Goal: Task Accomplishment & Management: Manage account settings

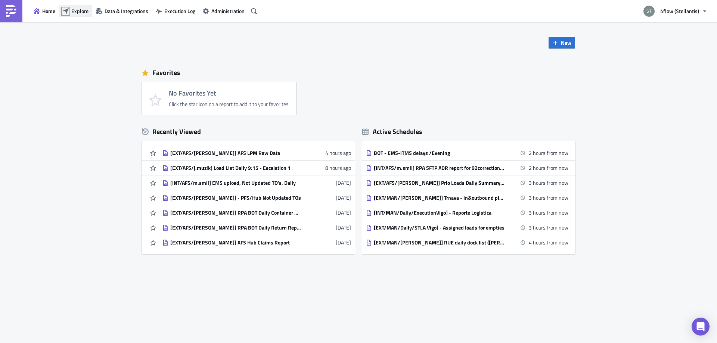
click at [67, 10] on icon "button" at bounding box center [66, 11] width 6 height 6
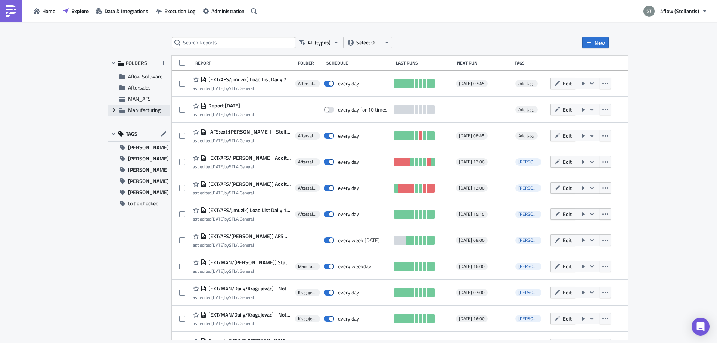
click at [115, 109] on icon "Expand group" at bounding box center [114, 110] width 6 height 6
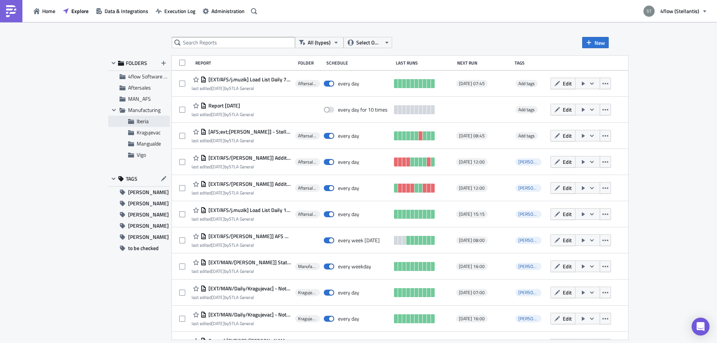
click at [143, 123] on span "Iberia" at bounding box center [143, 121] width 12 height 8
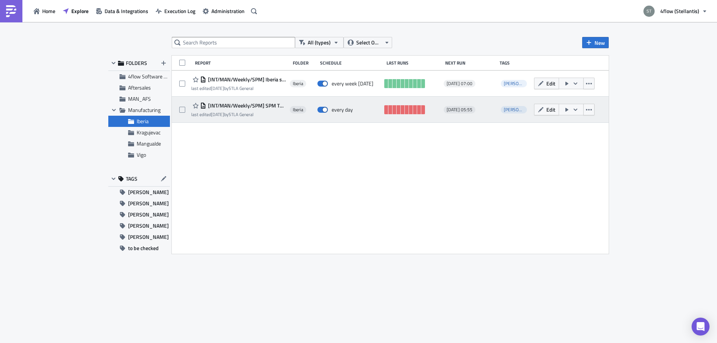
click at [251, 106] on span "[INT/MAN/Weekly/SPM] SPM TOs Creation" at bounding box center [246, 105] width 80 height 7
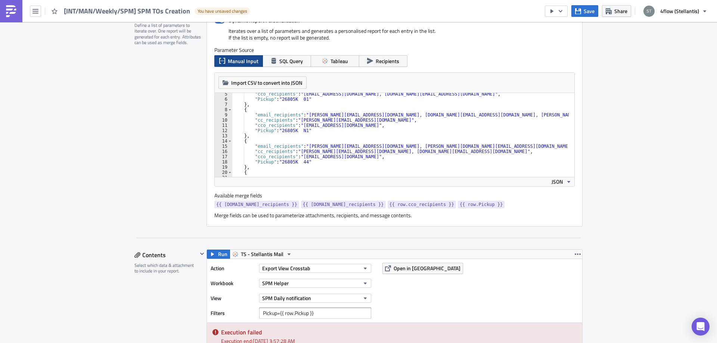
scroll to position [22, 0]
click at [499, 145] on div ""cco_recipients" : "[EMAIL_ADDRESS][DOMAIN_NAME], [DOMAIN_NAME][EMAIL_ADDRESS][…" at bounding box center [412, 135] width 360 height 89
paste textarea "[PERSON_NAME][EMAIL_ADDRESS][DOMAIN_NAME]"
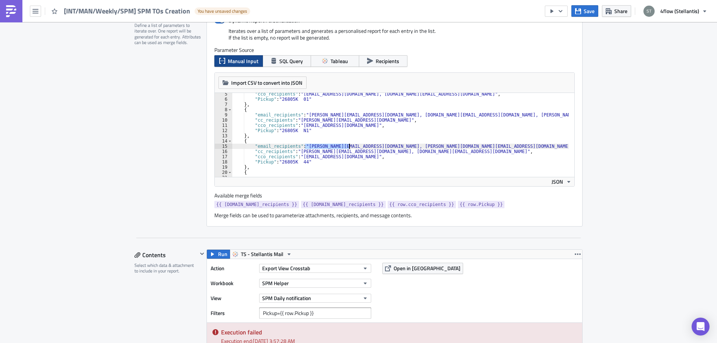
drag, startPoint x: 302, startPoint y: 146, endPoint x: 346, endPoint y: 145, distance: 44.1
click at [346, 145] on div ""cco_recipients" : "[EMAIL_ADDRESS][DOMAIN_NAME], [DOMAIN_NAME][EMAIL_ADDRESS][…" at bounding box center [412, 135] width 360 height 89
click at [589, 12] on span "Save" at bounding box center [589, 11] width 11 height 8
click at [386, 130] on div ""cco_recipients" : "[EMAIL_ADDRESS][DOMAIN_NAME], [DOMAIN_NAME][EMAIL_ADDRESS][…" at bounding box center [412, 135] width 360 height 89
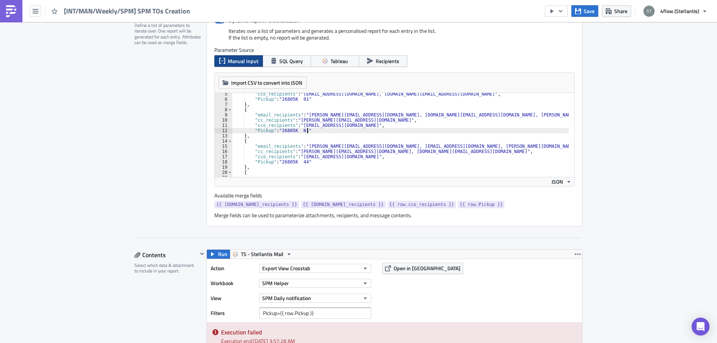
click at [358, 139] on div ""cco_recipients" : "[EMAIL_ADDRESS][DOMAIN_NAME], [DOMAIN_NAME][EMAIL_ADDRESS][…" at bounding box center [412, 135] width 360 height 89
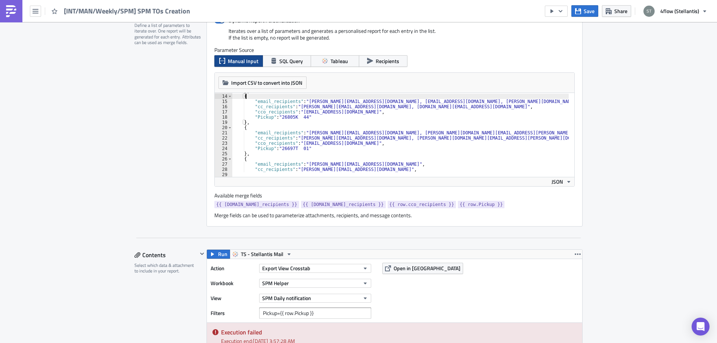
scroll to position [67, 0]
drag, startPoint x: 302, startPoint y: 131, endPoint x: 347, endPoint y: 134, distance: 44.5
click at [347, 134] on div "} , { "email_recipients" : "[PERSON_NAME][EMAIL_ADDRESS][DOMAIN_NAME], [EMAIL_A…" at bounding box center [412, 133] width 360 height 89
click at [346, 138] on div "} , { "email_recipients" : "[PERSON_NAME][EMAIL_ADDRESS][DOMAIN_NAME], [EMAIL_A…" at bounding box center [412, 133] width 360 height 89
paste textarea "[PERSON_NAME][EMAIL_ADDRESS][DOMAIN_NAME]"
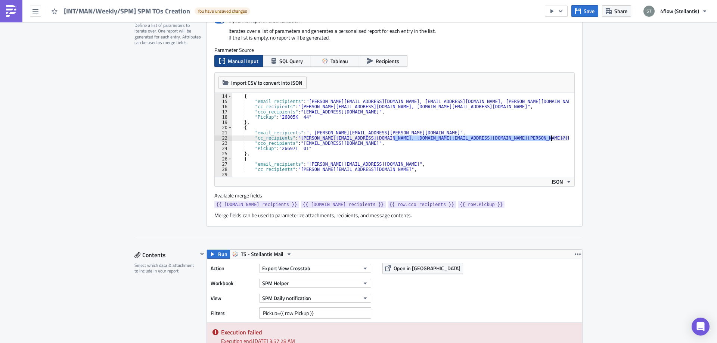
scroll to position [0, 46]
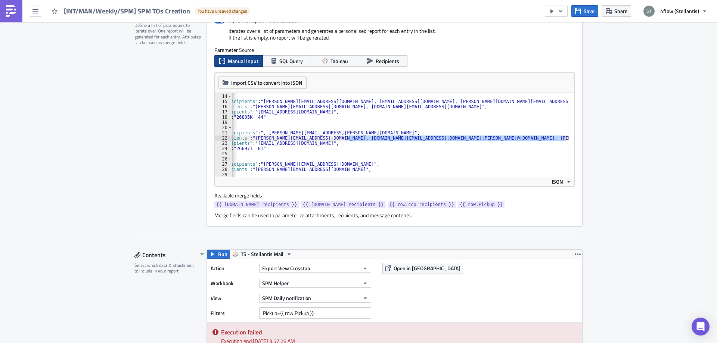
drag, startPoint x: 391, startPoint y: 137, endPoint x: 561, endPoint y: 139, distance: 169.5
click at [561, 139] on div "} , { "email_recipients" : "[PERSON_NAME][EMAIL_ADDRESS][DOMAIN_NAME], [EMAIL_A…" at bounding box center [377, 133] width 382 height 89
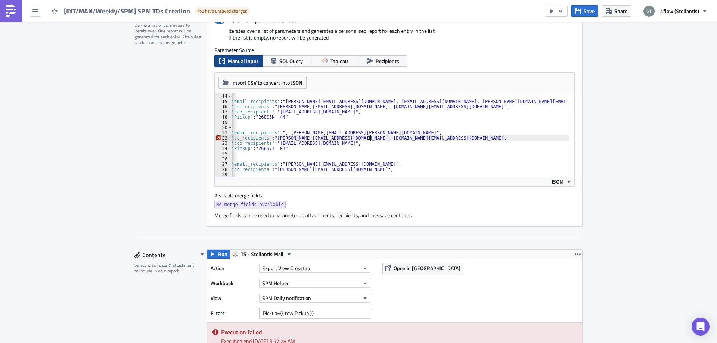
scroll to position [0, 0]
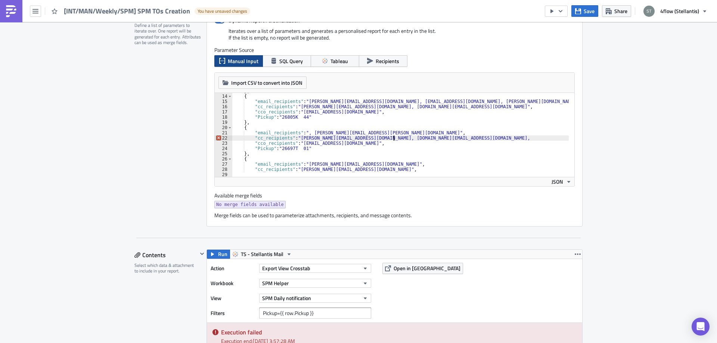
click at [302, 132] on div "} , { "email_recipients" : "[PERSON_NAME][EMAIL_ADDRESS][DOMAIN_NAME], [EMAIL_A…" at bounding box center [412, 133] width 360 height 89
paste textarea "[PERSON_NAME][EMAIL_ADDRESS][PERSON_NAME][DOMAIN_NAME], [PERSON_NAME][DOMAIN_NA…"
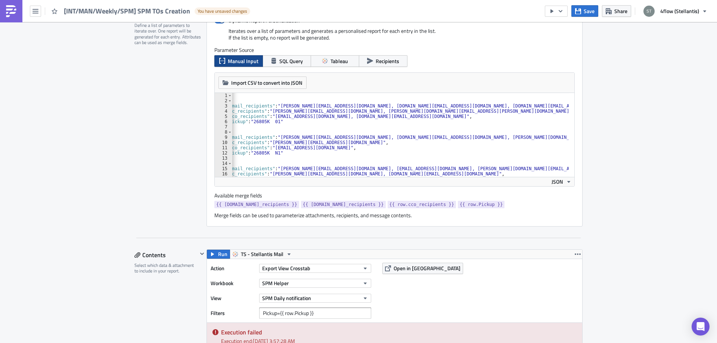
click at [307, 142] on div "[ { "email_recipients" : "[PERSON_NAME][EMAIL_ADDRESS][DOMAIN_NAME], [DOMAIN_NA…" at bounding box center [386, 137] width 365 height 89
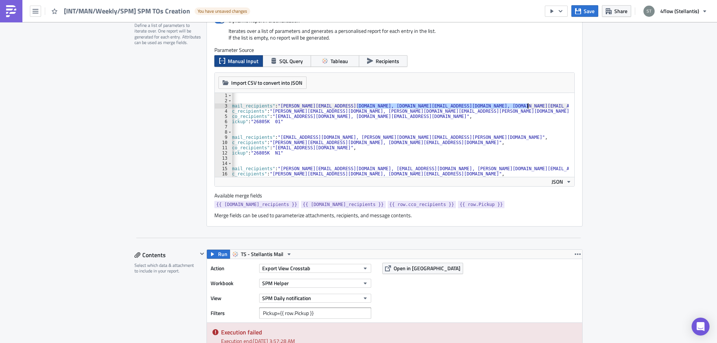
drag, startPoint x: 355, startPoint y: 106, endPoint x: 525, endPoint y: 107, distance: 169.5
click at [525, 107] on div "[ { "email_recipients" : "[PERSON_NAME][EMAIL_ADDRESS][DOMAIN_NAME], [DOMAIN_NA…" at bounding box center [386, 137] width 365 height 89
click at [266, 111] on div "[ { "email_recipients" : "[PERSON_NAME][EMAIL_ADDRESS][DOMAIN_NAME], " , "cc_re…" at bounding box center [386, 137] width 365 height 89
paste textarea "[EMAIL_ADDRESS][DOMAIN_NAME], [DOMAIN_NAME][EMAIL_ADDRESS][DOMAIN_NAME], [DOMAI…"
drag, startPoint x: 438, startPoint y: 110, endPoint x: 443, endPoint y: 110, distance: 5.2
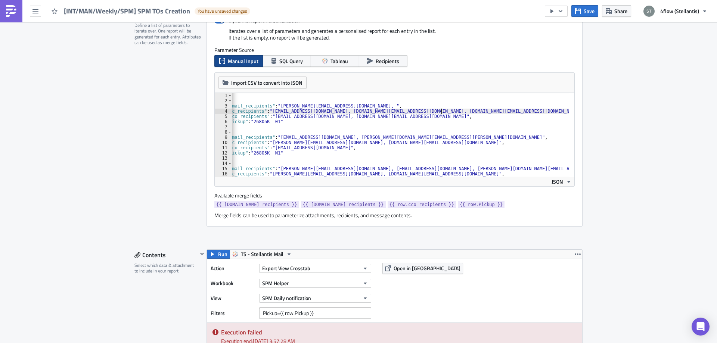
click at [443, 110] on div "[ { "email_recipients" : "[PERSON_NAME][EMAIL_ADDRESS][DOMAIN_NAME], " , "cc_re…" at bounding box center [469, 137] width 530 height 89
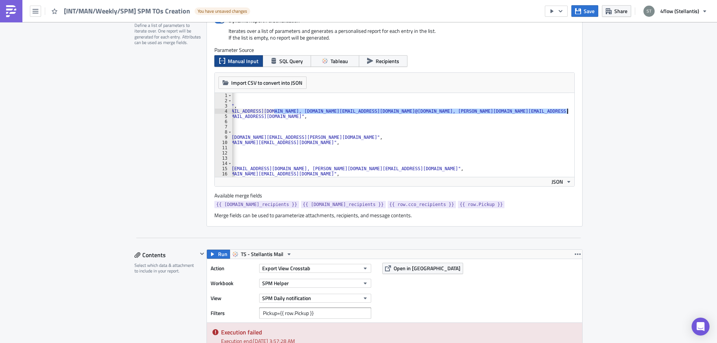
scroll to position [0, 193]
drag, startPoint x: 437, startPoint y: 111, endPoint x: 513, endPoint y: 112, distance: 75.8
click at [513, 112] on div "[ { "email_recipients" : "[PERSON_NAME][EMAIL_ADDRESS][DOMAIN_NAME], " , "cc_re…" at bounding box center [303, 137] width 530 height 89
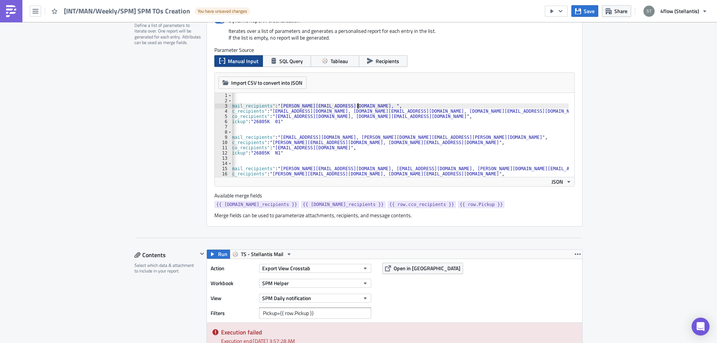
click at [355, 105] on div "[ { "email_recipients" : "[PERSON_NAME][EMAIL_ADDRESS][DOMAIN_NAME], " , "cc_re…" at bounding box center [386, 137] width 365 height 89
paste textarea "[PERSON_NAME][EMAIL_ADDRESS][DOMAIN_NAME], [PERSON_NAME][DOMAIN_NAME][EMAIL_ADD…"
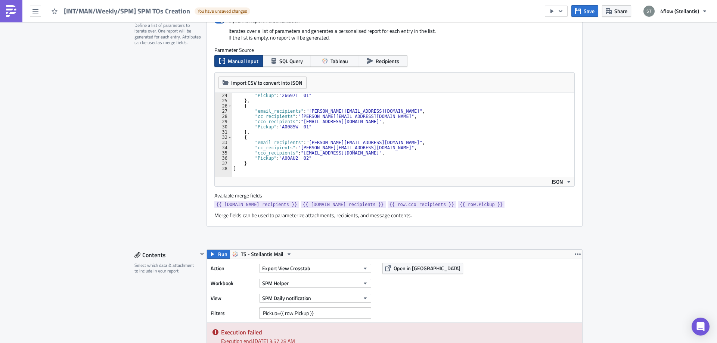
scroll to position [224, 0]
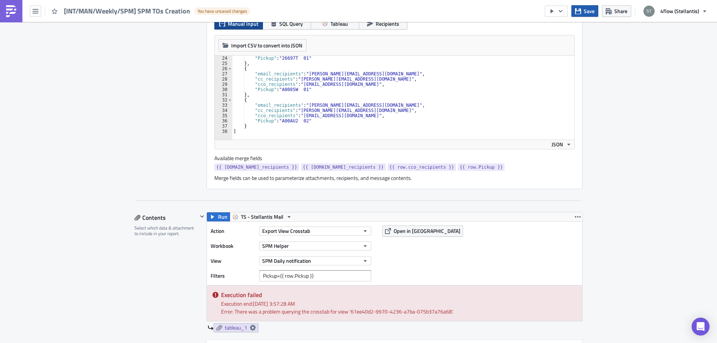
type textarea ""email_recipients": "[PERSON_NAME][EMAIL_ADDRESS][DOMAIN_NAME], [DOMAIN_NAME][E…"
click at [581, 13] on icon "button" at bounding box center [578, 11] width 6 height 6
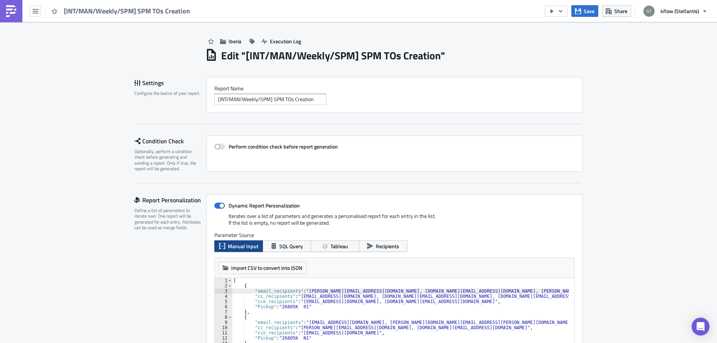
scroll to position [0, 0]
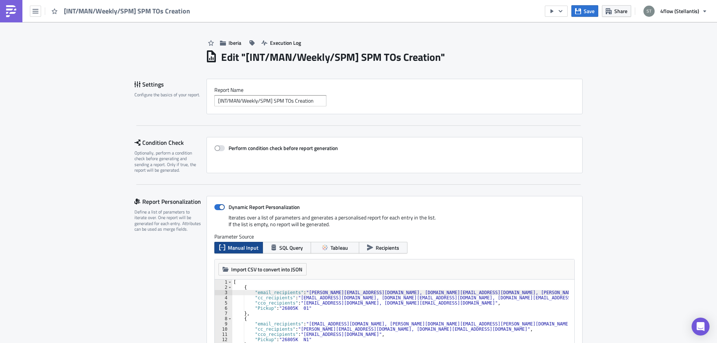
click at [15, 7] on img at bounding box center [11, 11] width 12 height 12
